Goal: Information Seeking & Learning: Learn about a topic

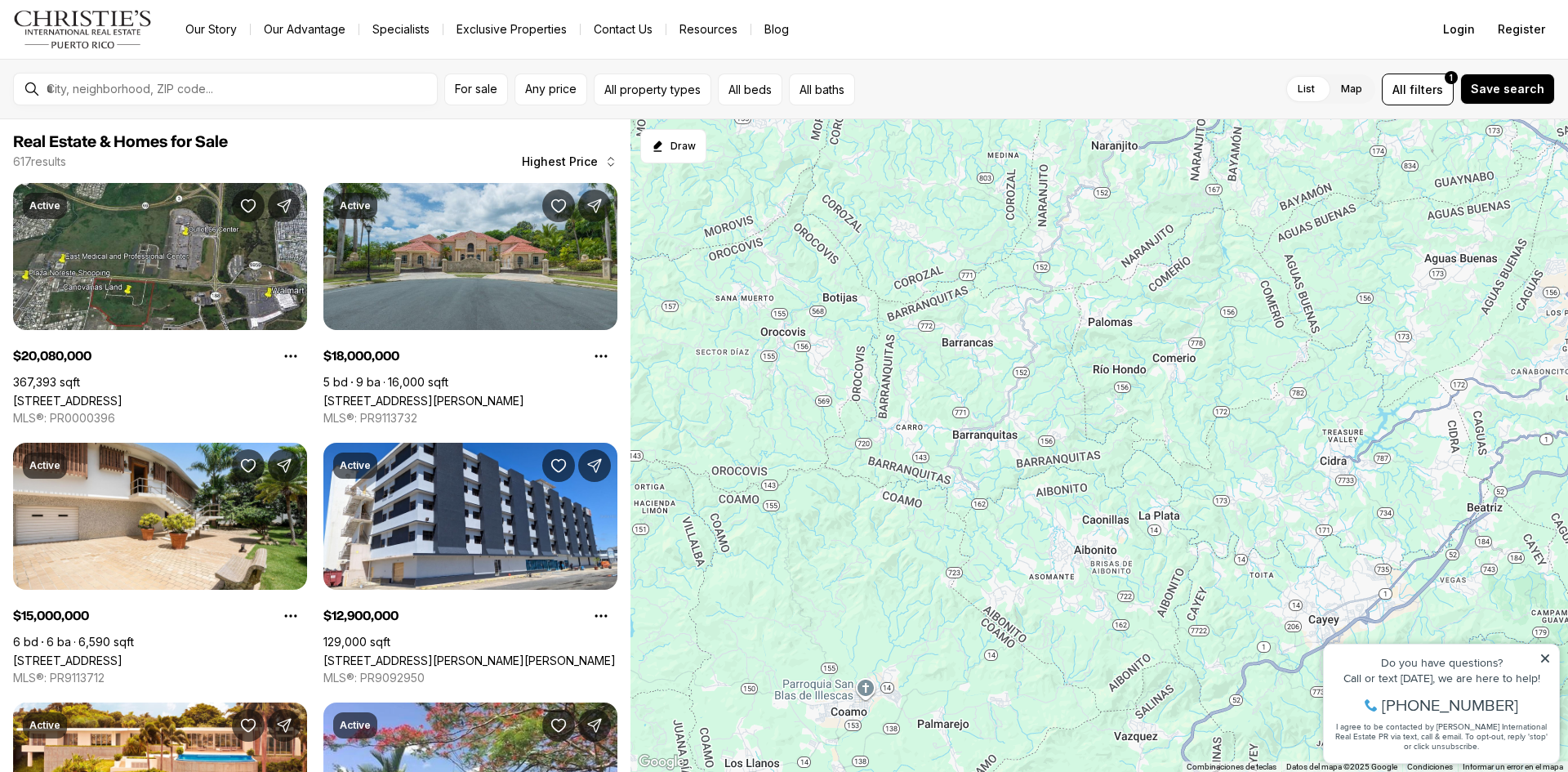
drag, startPoint x: 943, startPoint y: 642, endPoint x: 1438, endPoint y: -71, distance: 868.0
click at [1438, 0] on html "Go to: Homepage Our Story Our Advantage Specialists Exclusive Properties Contac…" at bounding box center [784, 386] width 1568 height 772
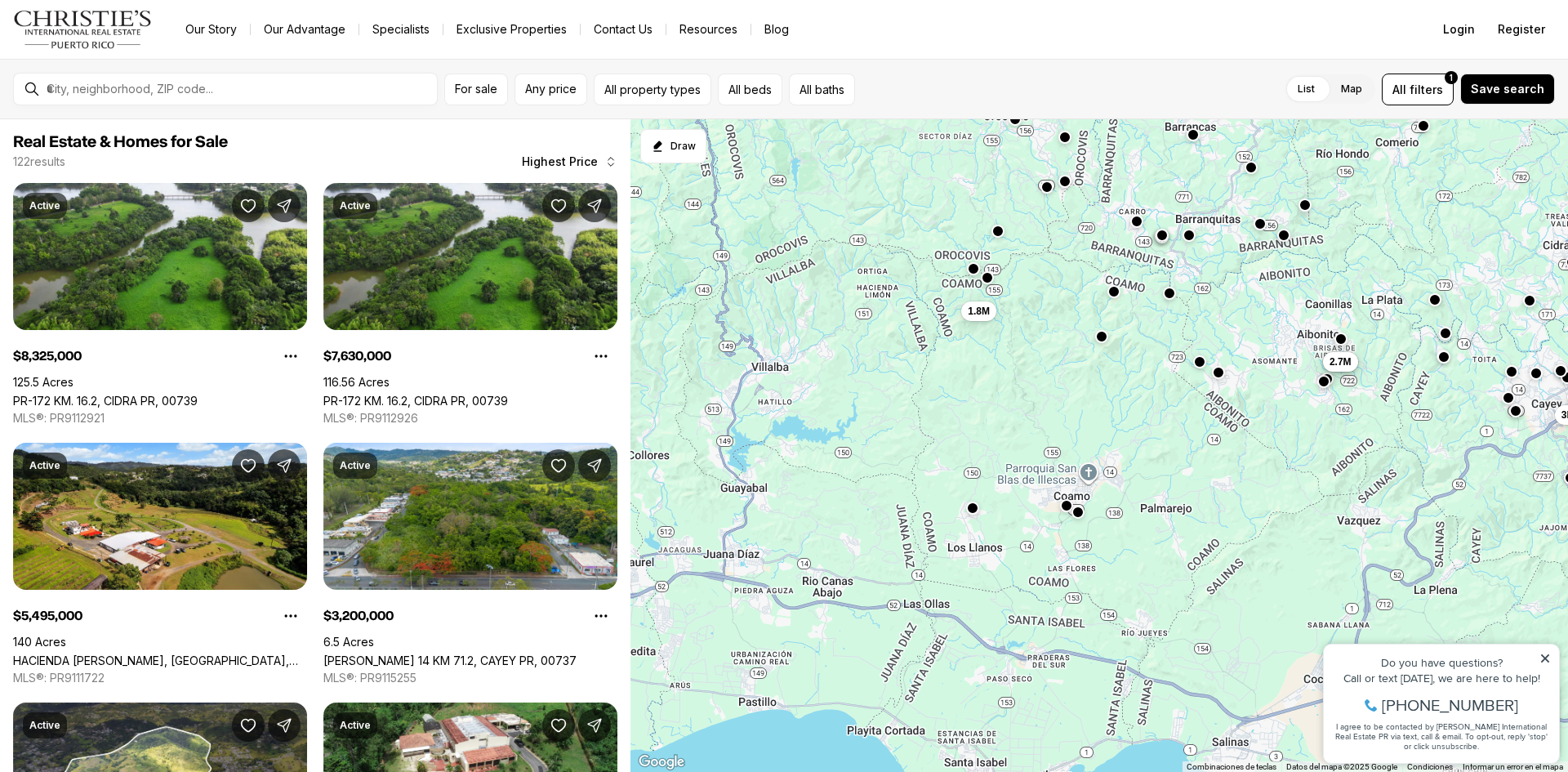
drag, startPoint x: 894, startPoint y: 673, endPoint x: 1321, endPoint y: 175, distance: 656.0
click at [1321, 175] on div "3.2M 3M 5.5M 1.95M 2M 7.63M 8.33M 1.6M 1.65M 2.7M 2.7M 1.8M" at bounding box center [1099, 446] width 938 height 654
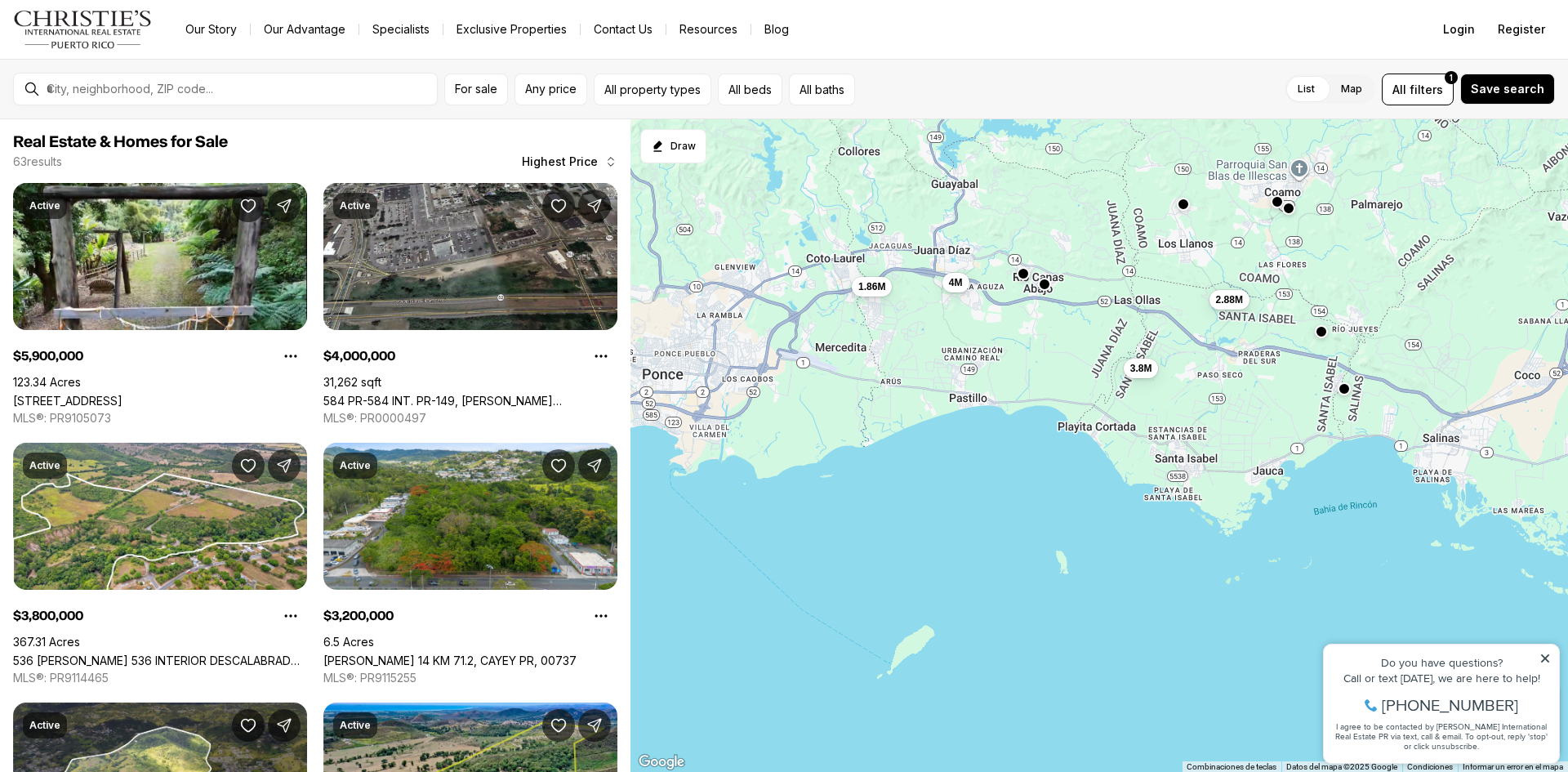
drag, startPoint x: 775, startPoint y: 671, endPoint x: 995, endPoint y: 350, distance: 389.2
click at [995, 350] on div "3.2M 3M 2.7M 2.7M 1.8M 5.9M 4M 3.8M 2.88M 1.86M 1.5M 1.2M" at bounding box center [1099, 446] width 938 height 654
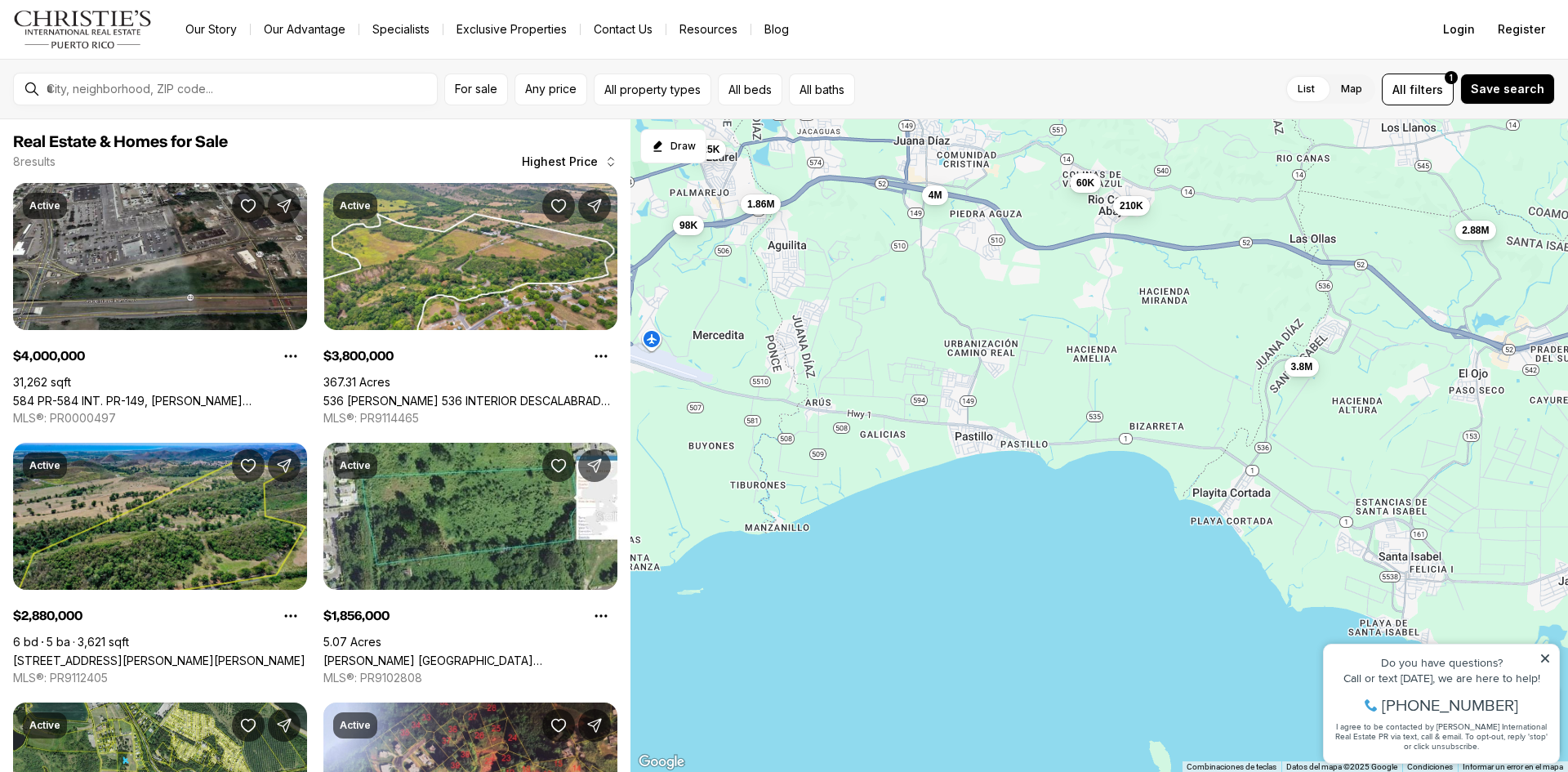
drag, startPoint x: 880, startPoint y: 429, endPoint x: 916, endPoint y: 418, distance: 37.6
click at [916, 418] on div "4M 3.8M 2.88M 1.86M 210K 60K 625K 98K" at bounding box center [1099, 446] width 938 height 654
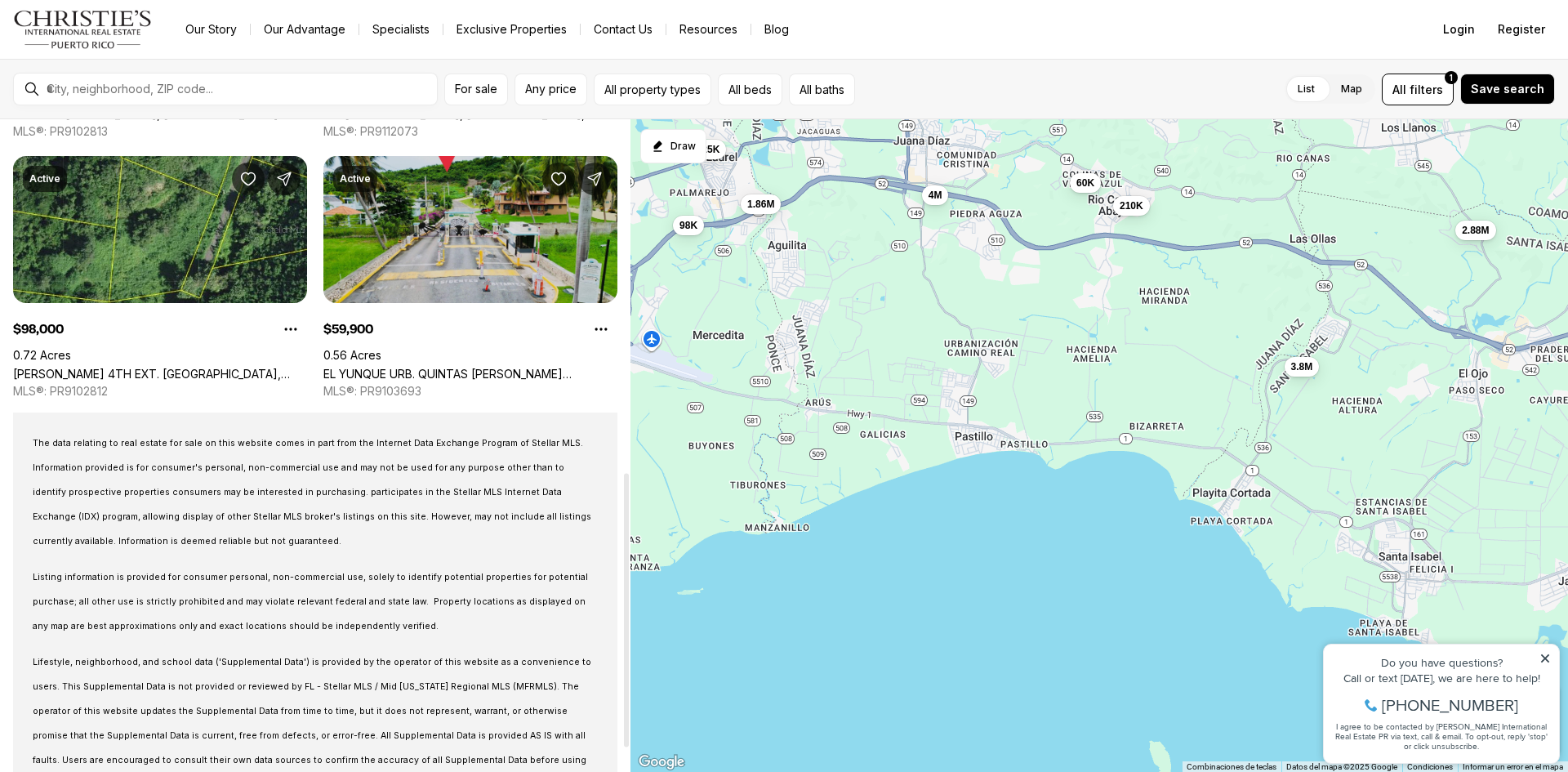
scroll to position [898, 0]
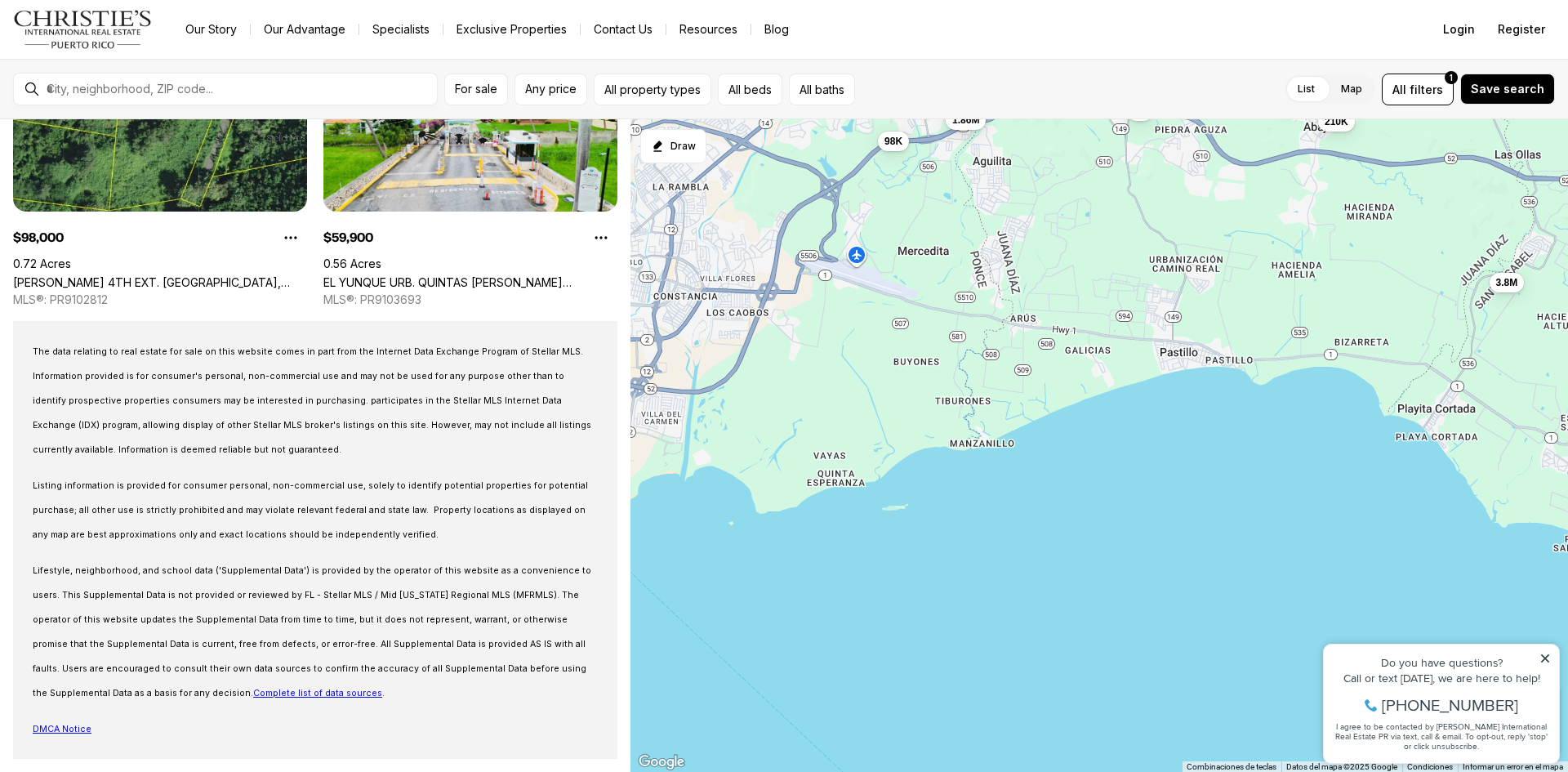
drag, startPoint x: 723, startPoint y: 450, endPoint x: 930, endPoint y: 364, distance: 224.2
click at [930, 364] on div "4M 3.8M 2.88M 1.86M 210K 60K 625K 98K" at bounding box center [1099, 446] width 938 height 654
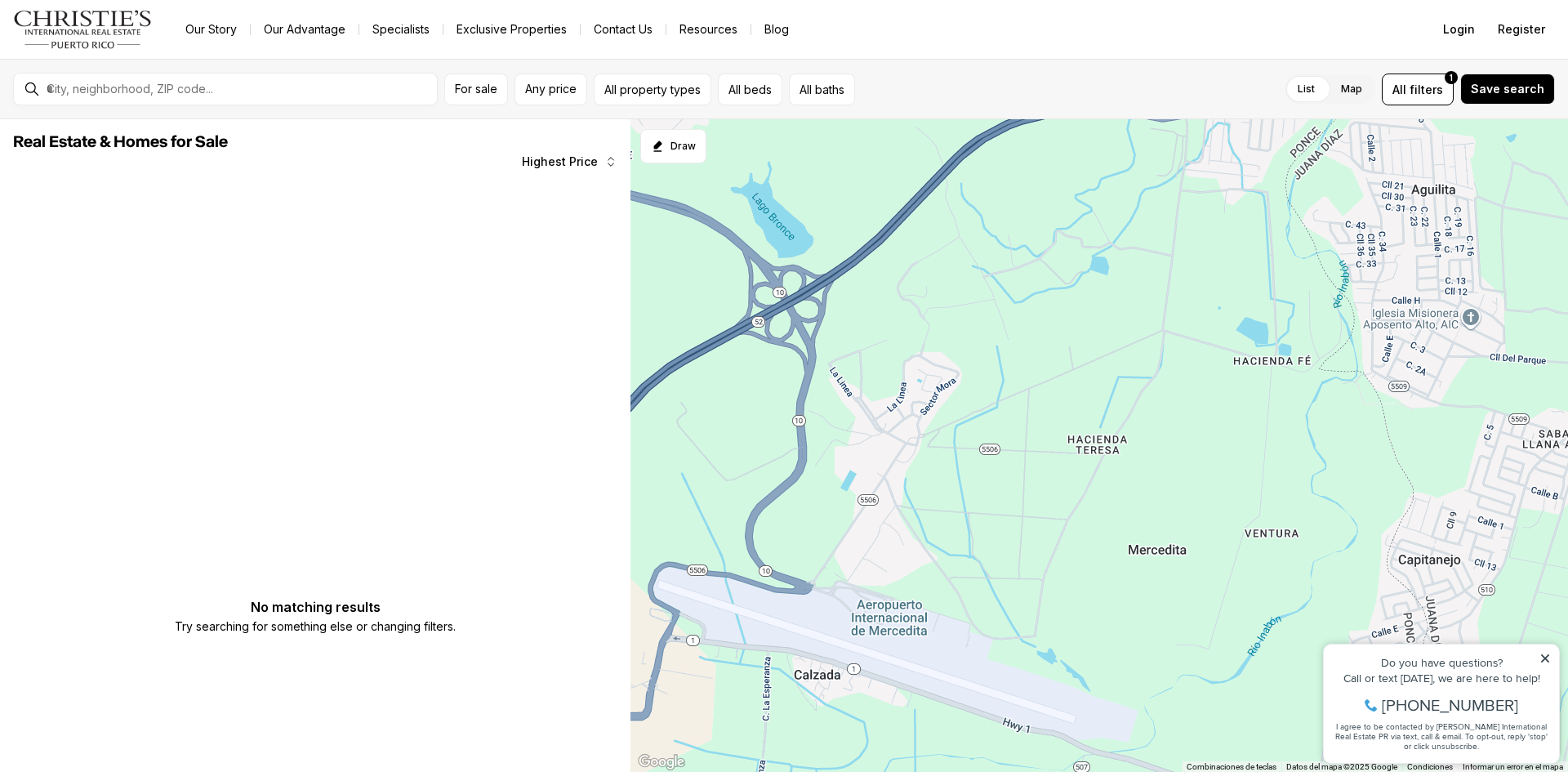
drag, startPoint x: 907, startPoint y: 247, endPoint x: 959, endPoint y: 739, distance: 494.7
click at [959, 739] on div at bounding box center [1099, 446] width 938 height 654
